Goal: Communication & Community: Participate in discussion

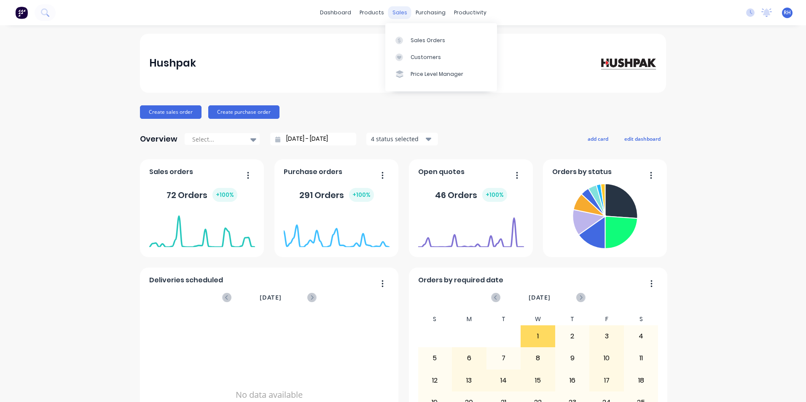
click at [397, 10] on div "sales" at bounding box center [399, 12] width 23 height 13
drag, startPoint x: 435, startPoint y: 37, endPoint x: 427, endPoint y: 40, distance: 9.3
click at [435, 37] on div "Sales Orders" at bounding box center [428, 41] width 35 height 8
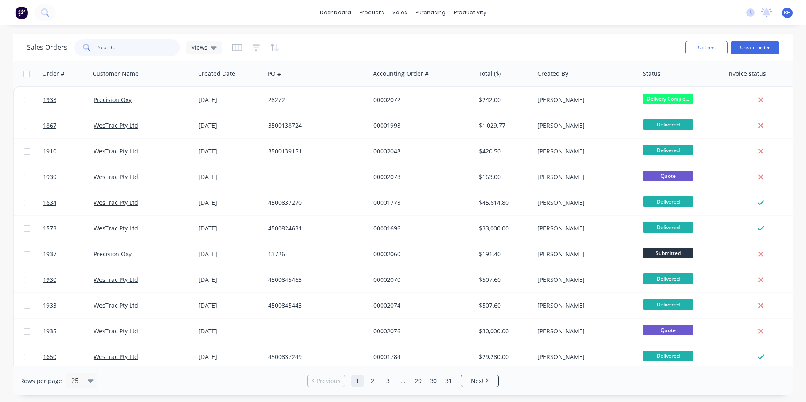
click at [122, 51] on input "text" at bounding box center [139, 47] width 82 height 17
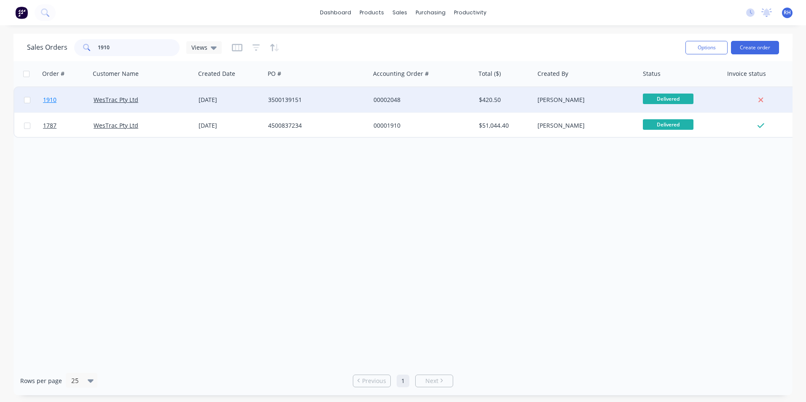
type input "1910"
click at [46, 98] on span "1910" at bounding box center [49, 100] width 13 height 8
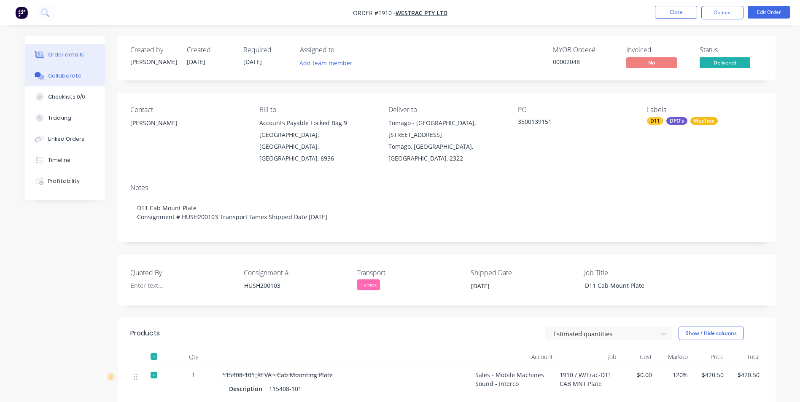
click at [77, 81] on button "Collaborate" at bounding box center [65, 75] width 80 height 21
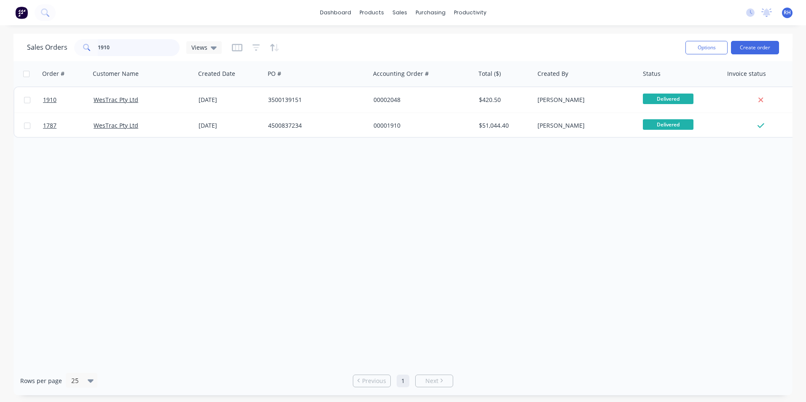
click at [123, 49] on input "1910" at bounding box center [139, 47] width 82 height 17
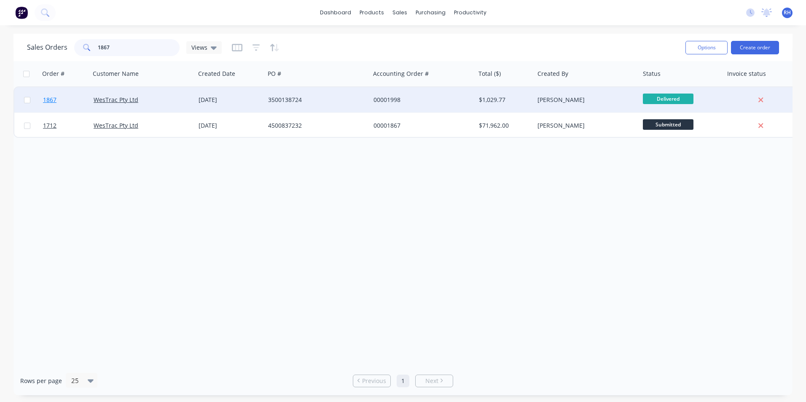
type input "1867"
click at [45, 100] on span "1867" at bounding box center [49, 100] width 13 height 8
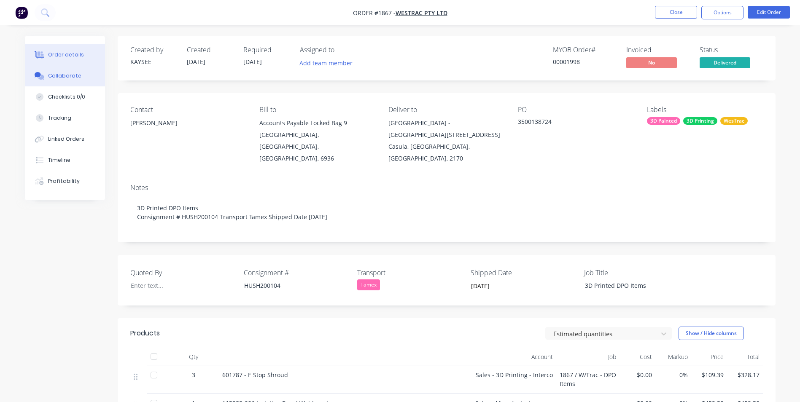
drag, startPoint x: 61, startPoint y: 78, endPoint x: 143, endPoint y: 95, distance: 84.2
click at [61, 78] on div "Collaborate" at bounding box center [64, 76] width 33 height 8
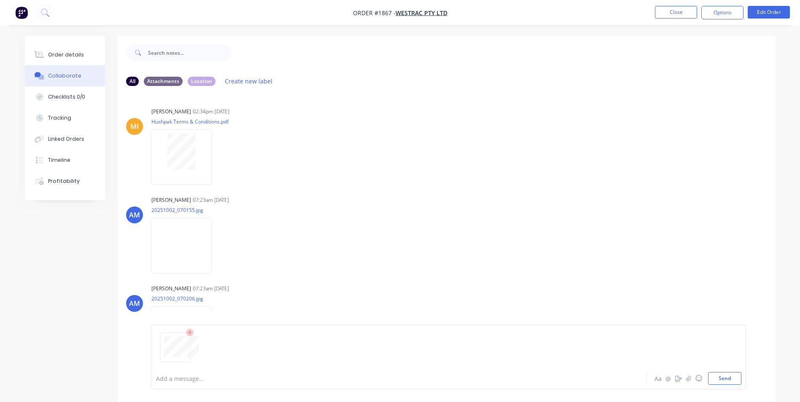
click at [730, 372] on div "Add a message... Aa @ ☺ Send" at bounding box center [448, 357] width 594 height 65
click at [730, 383] on button "Send" at bounding box center [724, 378] width 33 height 13
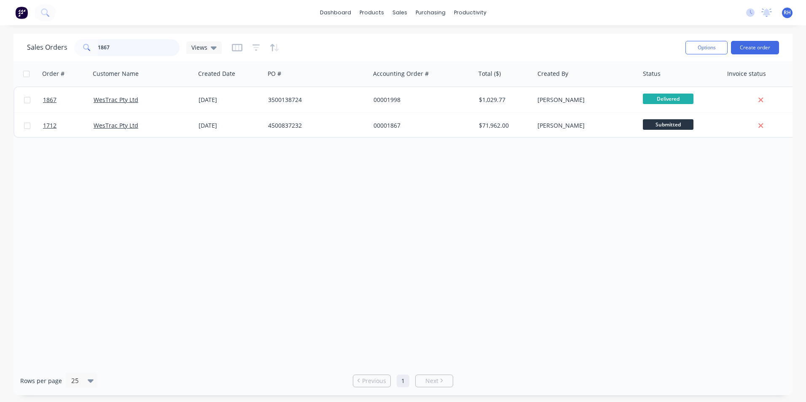
click at [123, 48] on input "1867" at bounding box center [139, 47] width 82 height 17
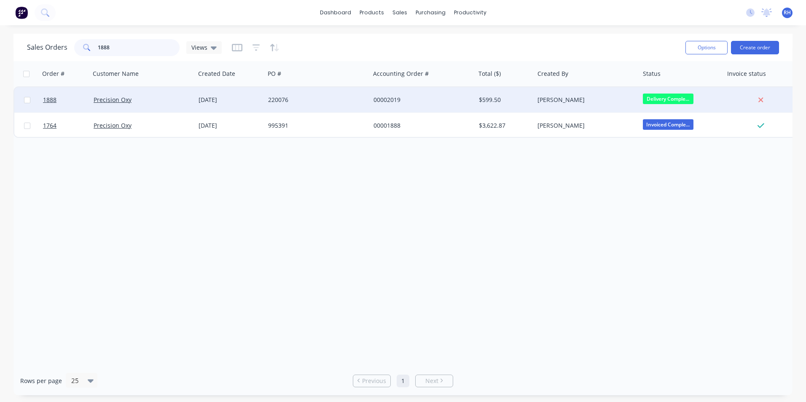
type input "1888"
click at [41, 101] on div at bounding box center [65, 99] width 51 height 25
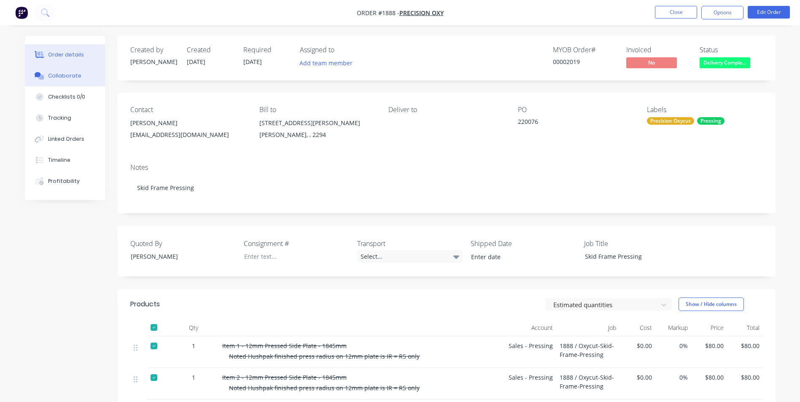
click at [70, 75] on div "Collaborate" at bounding box center [64, 76] width 33 height 8
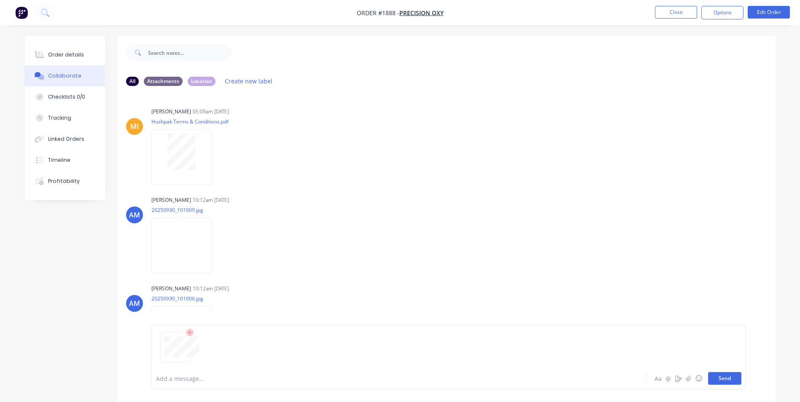
click at [729, 383] on button "Send" at bounding box center [724, 378] width 33 height 13
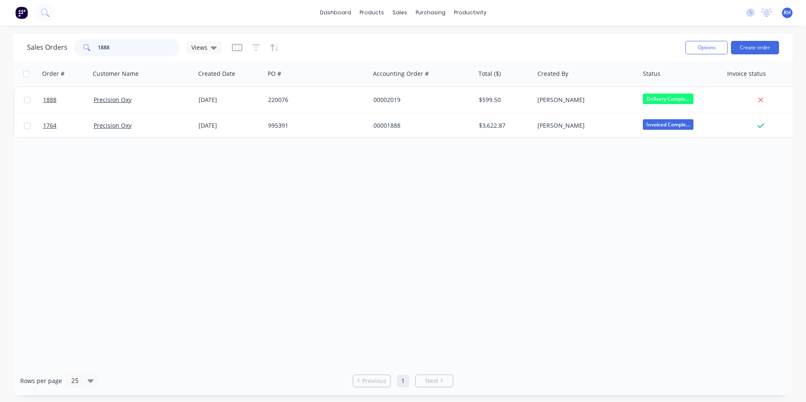
click at [119, 40] on input "1888" at bounding box center [139, 47] width 82 height 17
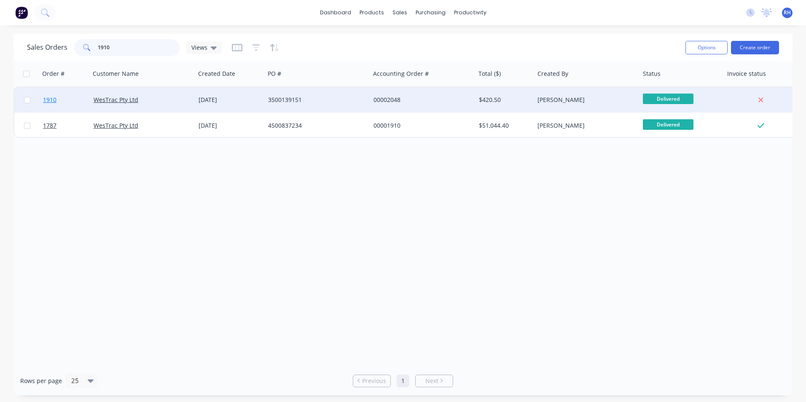
type input "1910"
click at [52, 102] on span "1910" at bounding box center [49, 100] width 13 height 8
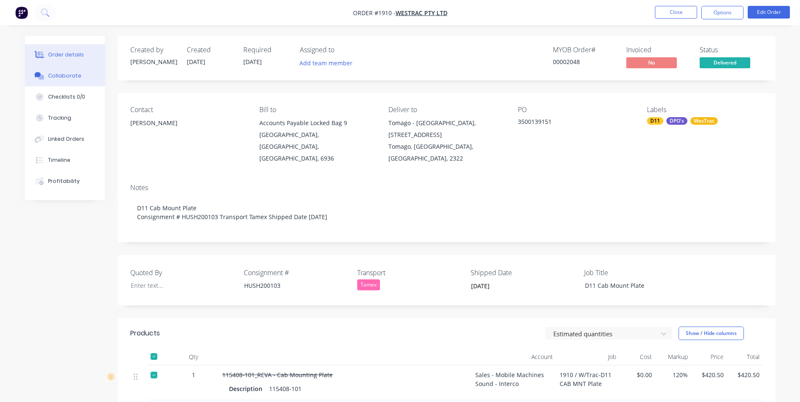
click at [83, 72] on button "Collaborate" at bounding box center [65, 75] width 80 height 21
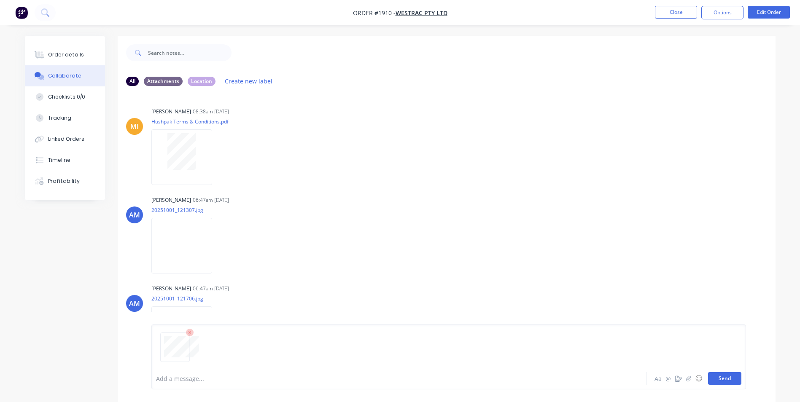
click at [725, 379] on button "Send" at bounding box center [724, 378] width 33 height 13
